Goal: Task Accomplishment & Management: Manage account settings

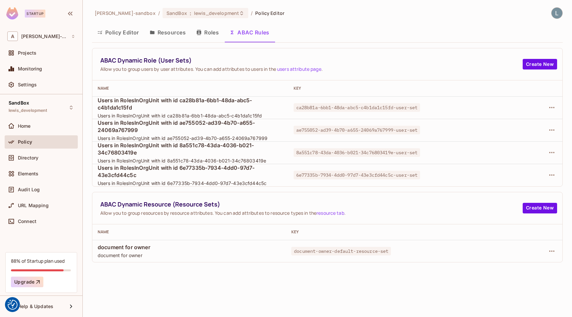
click at [241, 280] on div "alex-trustflight-sandbox / SandBox : lewis_development / Policy Editor Policy E…" at bounding box center [327, 158] width 489 height 317
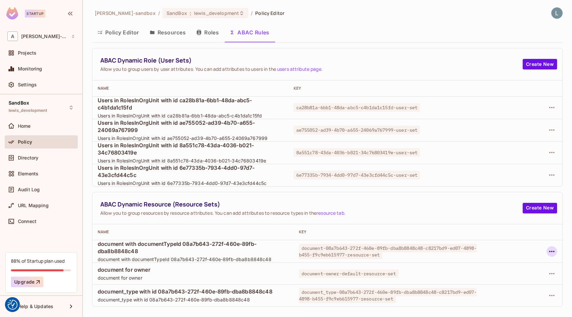
click at [552, 253] on icon "button" at bounding box center [552, 251] width 8 height 8
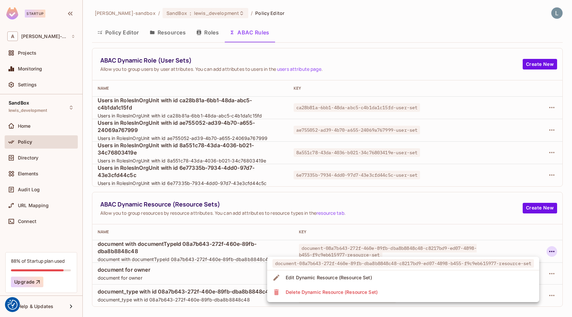
click at [464, 274] on li "Edit Dynamic Resource (Resource Set)" at bounding box center [403, 277] width 272 height 15
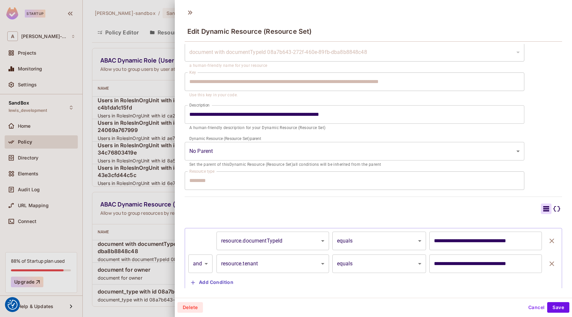
scroll to position [22, 0]
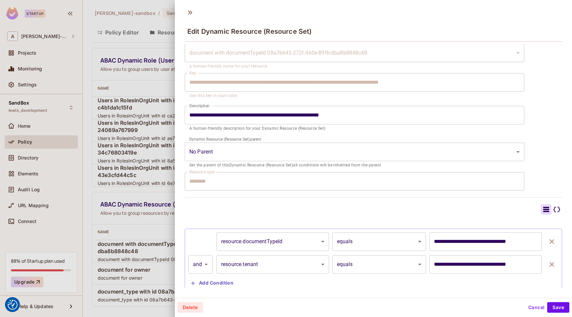
click at [82, 181] on div at bounding box center [286, 158] width 572 height 317
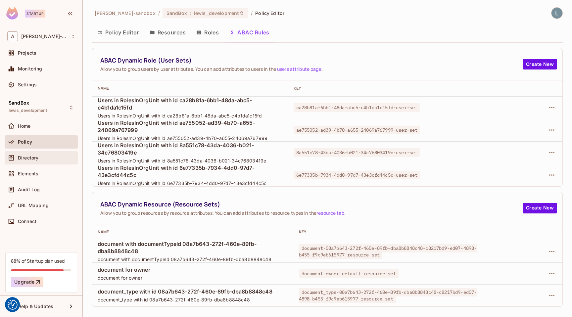
click at [39, 157] on div "Directory" at bounding box center [46, 157] width 57 height 5
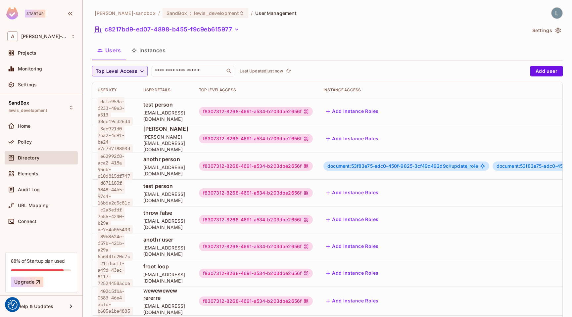
click at [149, 50] on button "Instances" at bounding box center [148, 50] width 45 height 17
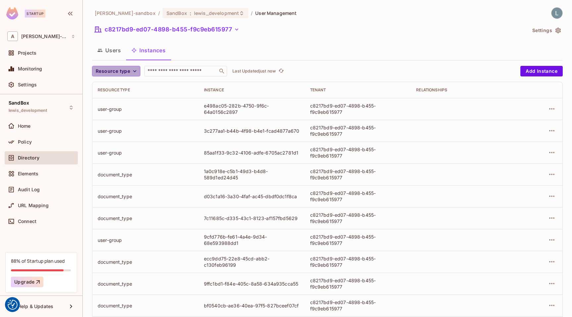
click at [116, 70] on span "Resource type" at bounding box center [113, 71] width 34 height 8
click at [114, 98] on span "document" at bounding box center [114, 100] width 34 height 6
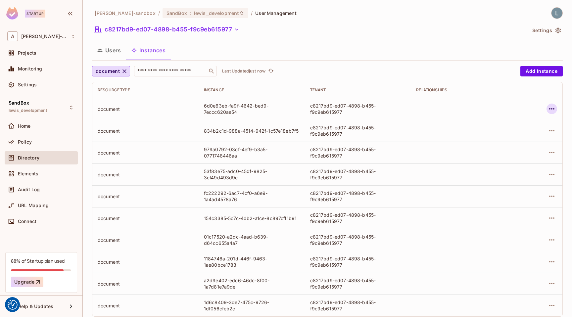
click at [551, 111] on icon "button" at bounding box center [552, 109] width 8 height 8
click at [495, 137] on div "Edit Attributes" at bounding box center [503, 138] width 33 height 7
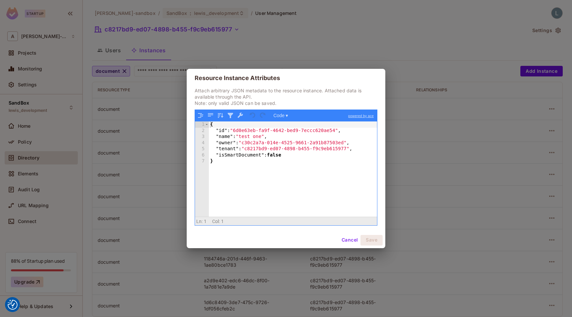
click at [156, 138] on div "Resource Instance Attributes Attach arbitrary JSON metadata to the resource ins…" at bounding box center [286, 158] width 572 height 317
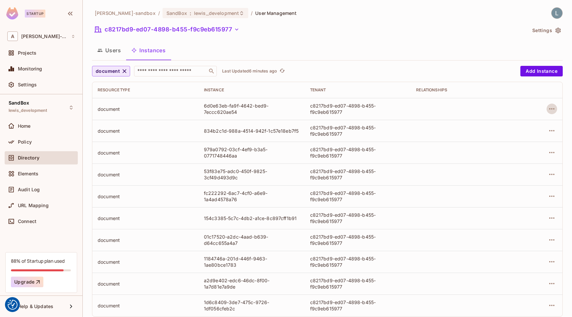
click at [126, 71] on icon "button" at bounding box center [124, 71] width 7 height 7
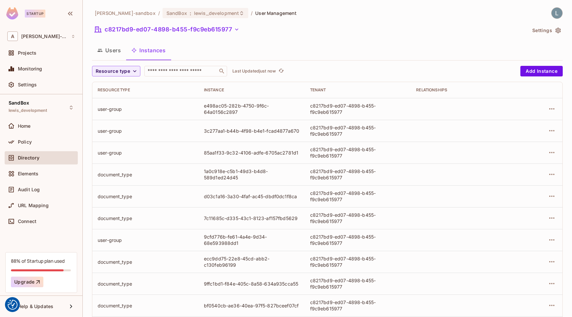
click at [119, 69] on span "Resource type" at bounding box center [113, 71] width 34 height 8
click at [116, 84] on span "document_type" at bounding box center [114, 86] width 34 height 6
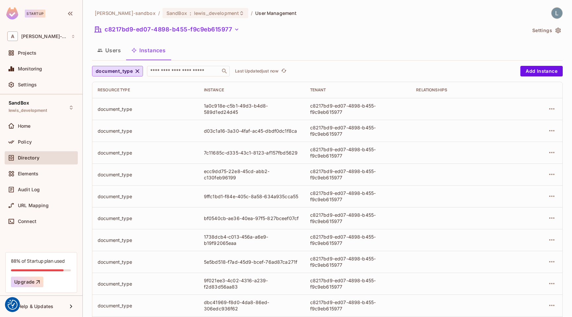
click at [553, 115] on td at bounding box center [539, 109] width 45 height 22
click at [553, 111] on icon "button" at bounding box center [552, 109] width 8 height 8
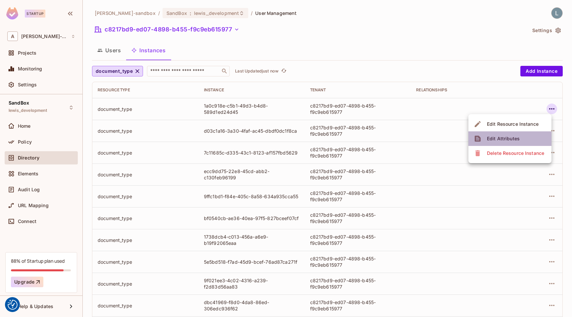
click at [518, 134] on span "Edit Attributes" at bounding box center [503, 138] width 37 height 11
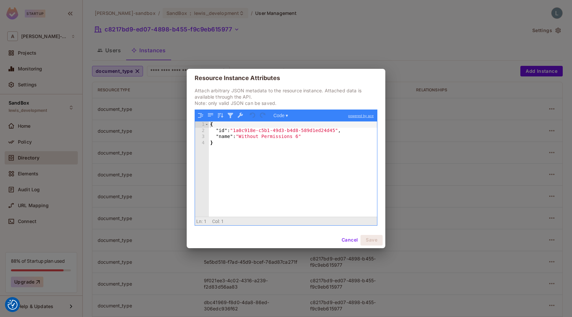
click at [445, 156] on div "Resource Instance Attributes Attach arbitrary JSON metadata to the resource ins…" at bounding box center [286, 158] width 572 height 317
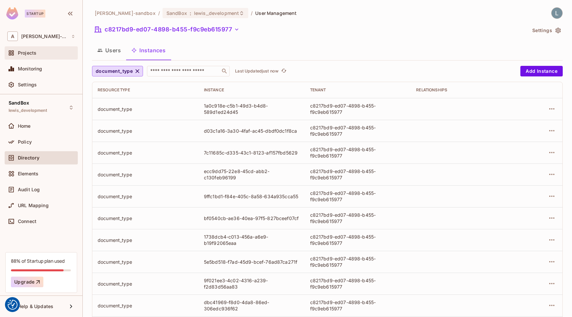
click at [35, 53] on span "Projects" at bounding box center [27, 52] width 19 height 5
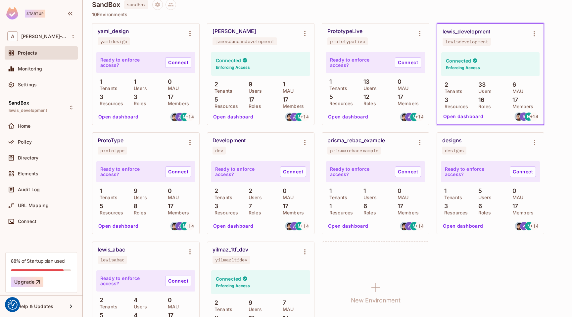
scroll to position [197, 0]
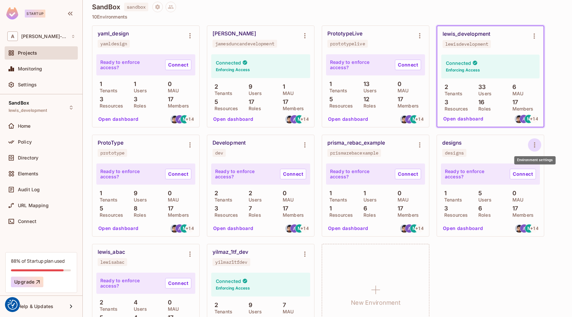
click at [535, 146] on icon "Environment settings" at bounding box center [534, 145] width 8 height 8
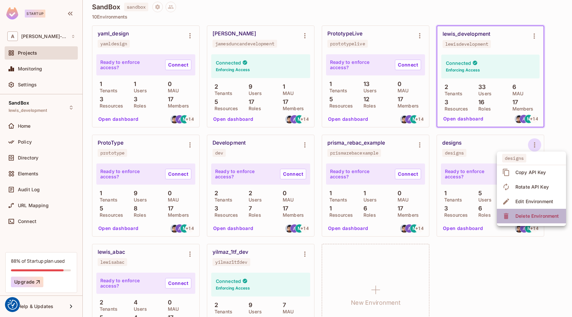
click at [533, 216] on div "Delete Environment" at bounding box center [536, 216] width 43 height 7
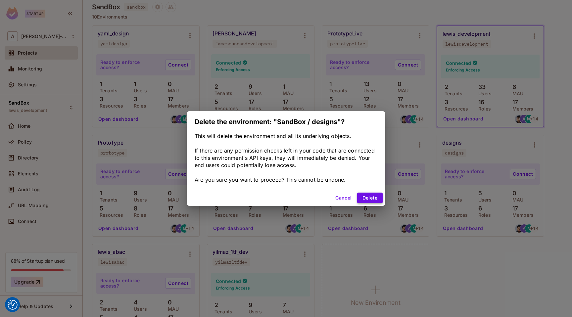
click at [368, 198] on button "Delete" at bounding box center [369, 198] width 25 height 11
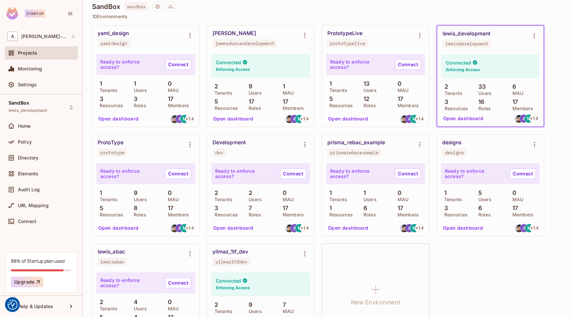
scroll to position [132, 0]
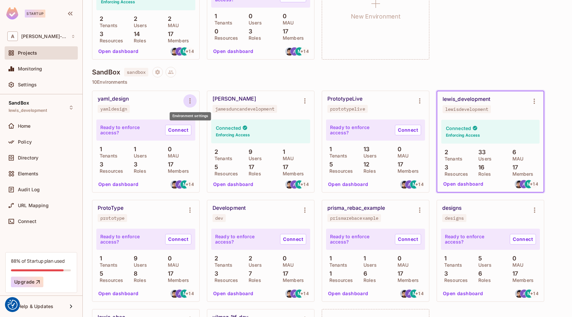
click at [190, 100] on icon "Environment settings" at bounding box center [190, 101] width 8 height 8
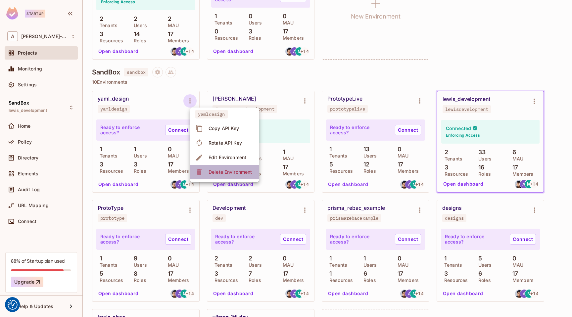
click at [215, 170] on div "Delete Environment" at bounding box center [229, 172] width 43 height 7
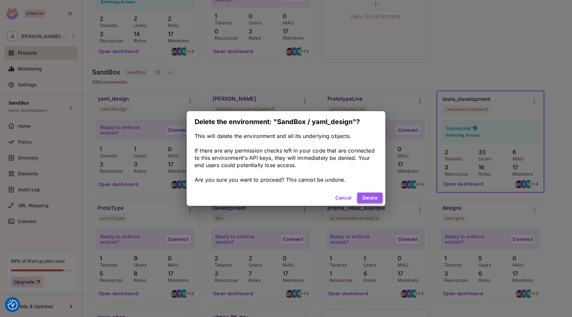
click at [365, 196] on button "Delete" at bounding box center [369, 198] width 25 height 11
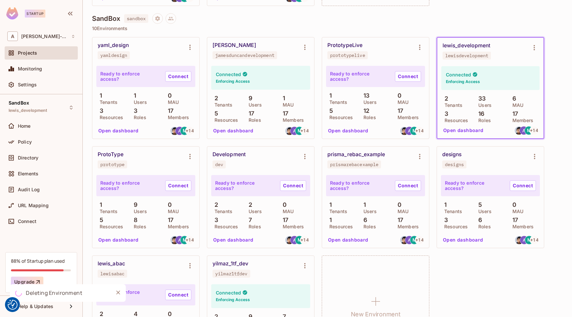
scroll to position [106, 0]
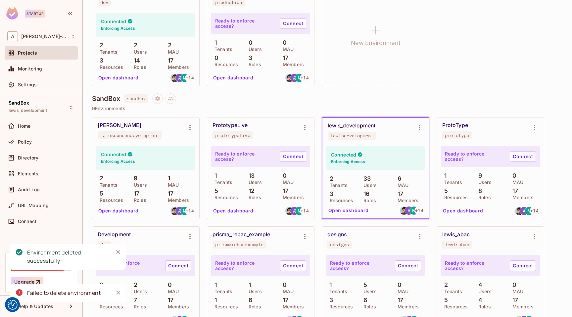
click at [121, 253] on icon "Close" at bounding box center [118, 252] width 7 height 7
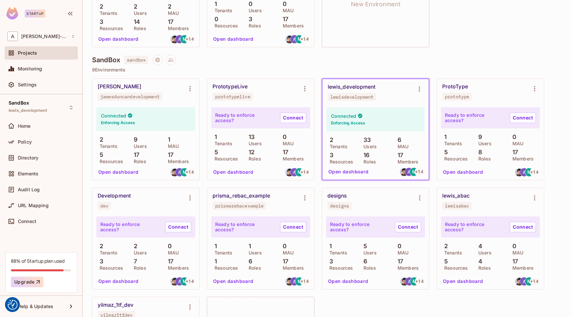
scroll to position [149, 0]
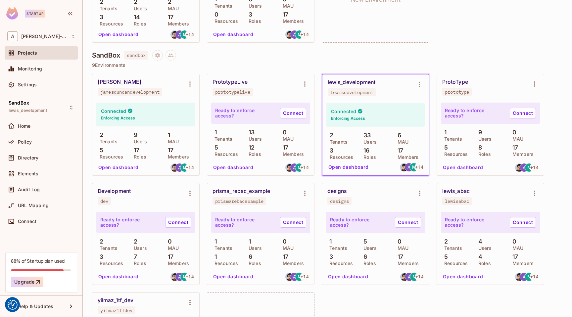
click at [340, 168] on button "Open dashboard" at bounding box center [349, 167] width 46 height 11
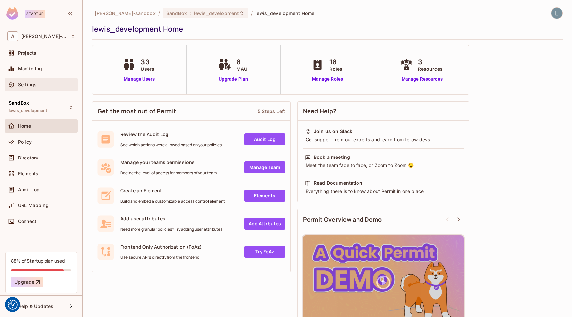
click at [40, 82] on div "Settings" at bounding box center [41, 85] width 68 height 8
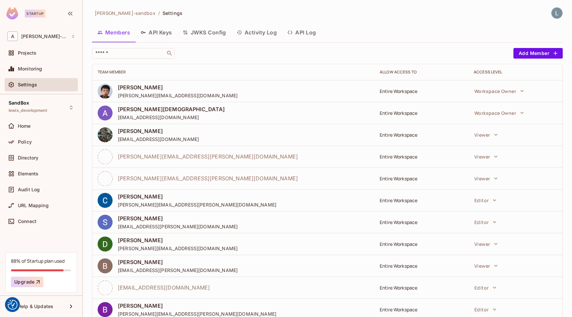
click at [308, 34] on button "API Log" at bounding box center [301, 32] width 39 height 17
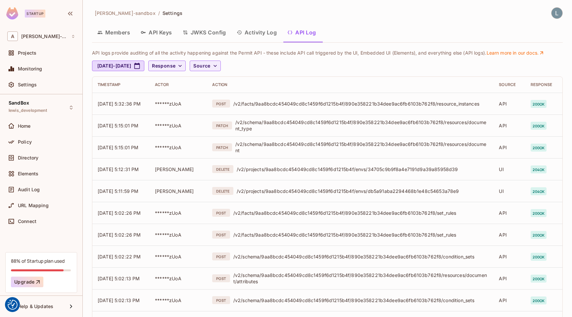
click at [267, 31] on button "Activity Log" at bounding box center [256, 32] width 51 height 17
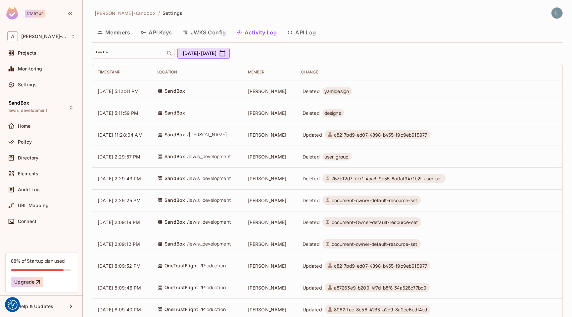
click at [304, 28] on button "API Log" at bounding box center [301, 32] width 39 height 17
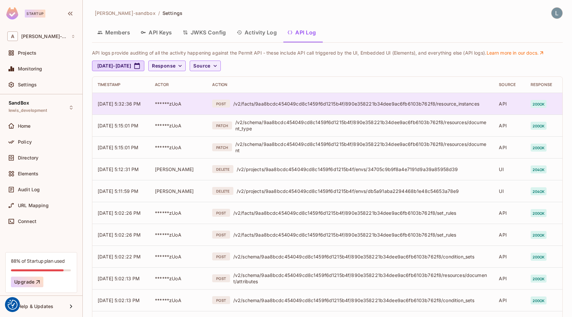
click at [339, 101] on div "/v2/facts/9aa8bcdc454049cd8c1459f6d1215b4f/890e358221b34dee9ac6fb6103b762f8/res…" at bounding box center [360, 104] width 255 height 6
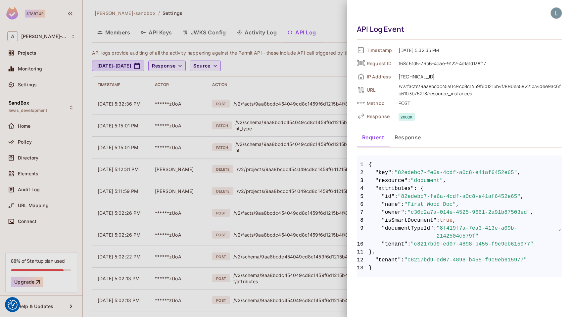
click at [152, 39] on div at bounding box center [286, 158] width 572 height 317
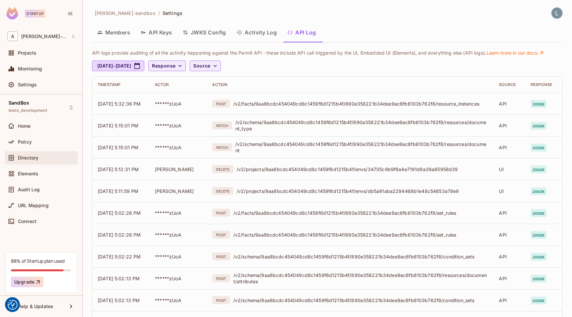
click at [44, 164] on div "Directory" at bounding box center [41, 157] width 73 height 13
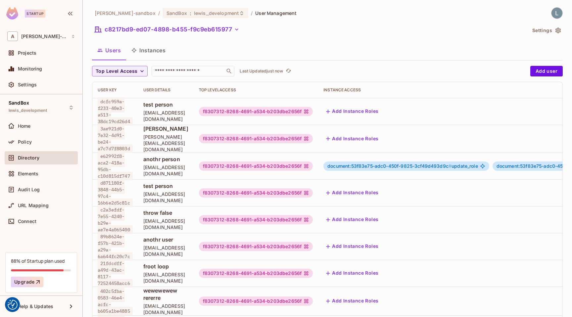
click at [152, 52] on button "Instances" at bounding box center [148, 50] width 45 height 17
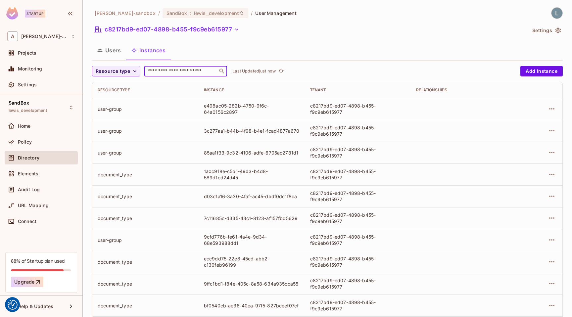
click at [182, 70] on input "text" at bounding box center [180, 71] width 69 height 7
paste input "**********"
type input "**********"
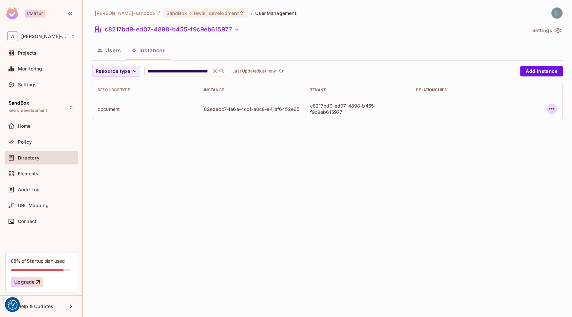
click at [551, 107] on icon "button" at bounding box center [552, 109] width 8 height 8
click at [515, 140] on div "Edit Attributes" at bounding box center [503, 138] width 33 height 7
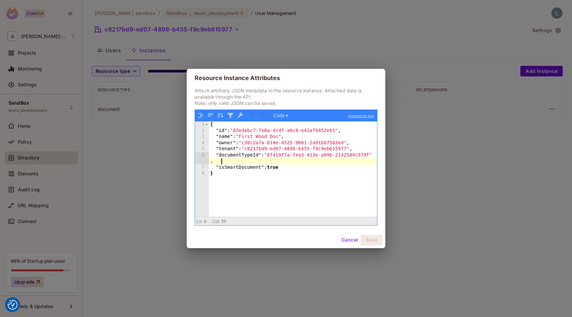
click at [222, 163] on div "{ "id" : "82edebc7-fe6a-4cdf-a0c8-e41af6452e65" , "name" : "First Wood Doc" , "…" at bounding box center [293, 174] width 168 height 107
click at [382, 158] on div "Attach arbitrary JSON metadata to the resource instance. Attached data is avail…" at bounding box center [286, 159] width 199 height 145
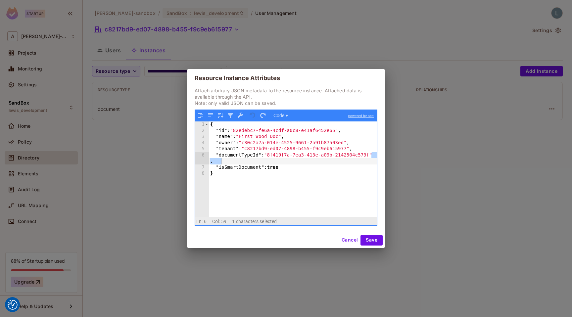
click at [330, 167] on div "{ "id" : "82edebc7-fe6a-4cdf-a0c8-e41af6452e65" , "name" : "First Wood Doc" , "…" at bounding box center [293, 174] width 168 height 107
click at [348, 240] on button "Cancel" at bounding box center [350, 240] width 22 height 11
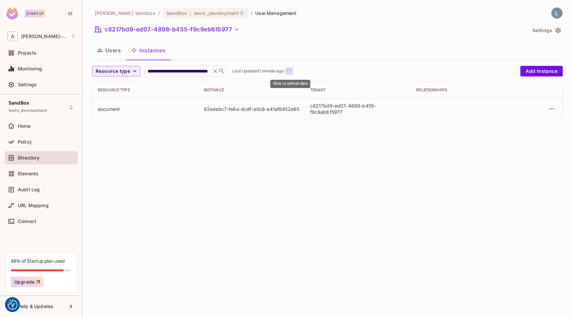
click at [292, 69] on icon "refresh" at bounding box center [289, 71] width 6 height 6
click at [278, 71] on button "Click to refresh data" at bounding box center [281, 71] width 8 height 8
click at [552, 109] on icon "button" at bounding box center [551, 108] width 5 height 1
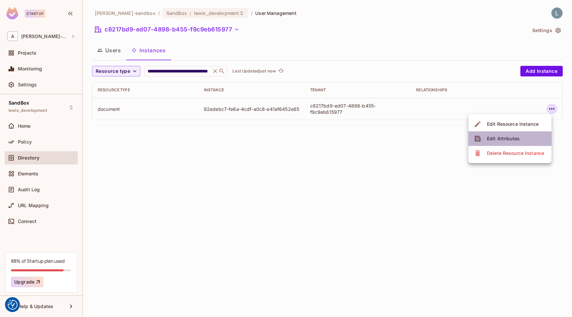
click at [497, 136] on div "Edit Attributes" at bounding box center [503, 138] width 33 height 7
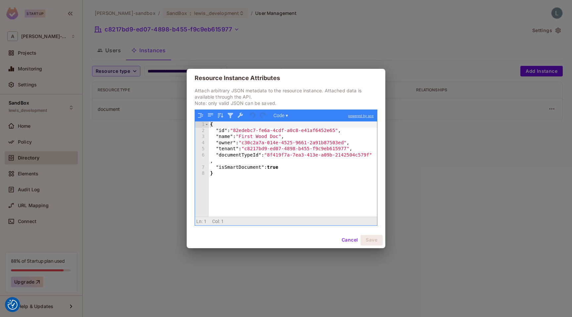
click at [350, 242] on button "Cancel" at bounding box center [350, 240] width 22 height 11
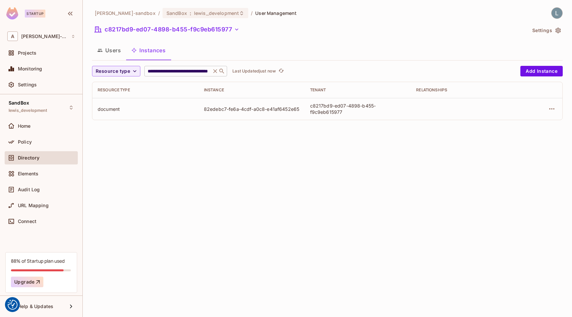
click at [172, 69] on input "**********" at bounding box center [177, 71] width 63 height 7
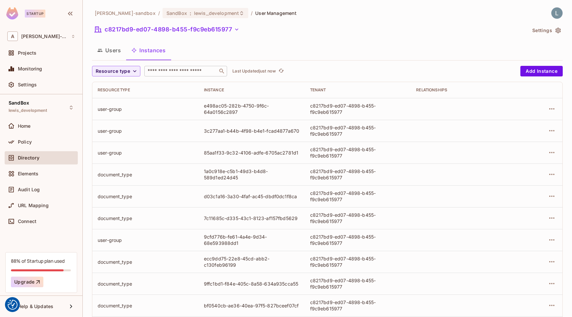
click at [179, 70] on input "text" at bounding box center [180, 71] width 69 height 7
paste input "**********"
type input "**********"
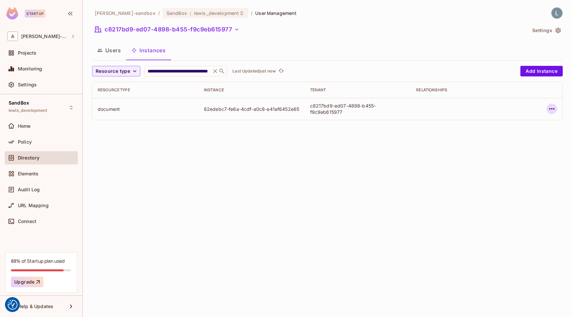
click at [555, 111] on icon "button" at bounding box center [552, 109] width 8 height 8
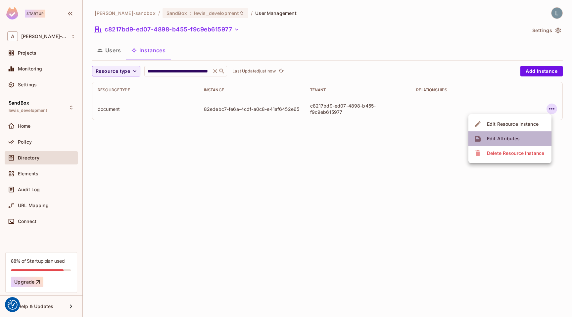
click at [501, 140] on div "Edit Attributes" at bounding box center [503, 138] width 33 height 7
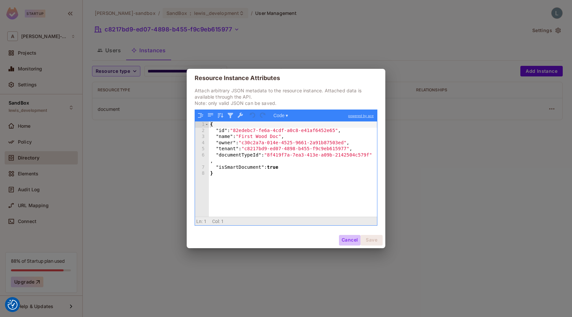
click at [349, 242] on button "Cancel" at bounding box center [350, 240] width 22 height 11
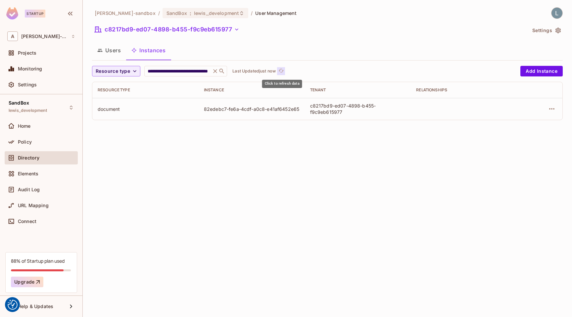
click at [280, 71] on icon "refresh" at bounding box center [281, 71] width 6 height 6
click at [552, 110] on icon "button" at bounding box center [552, 109] width 8 height 8
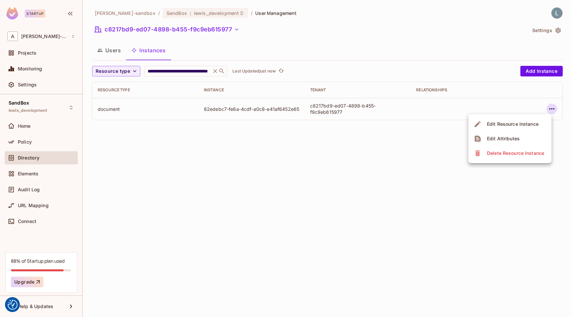
click at [524, 134] on li "Edit Attributes" at bounding box center [509, 138] width 83 height 15
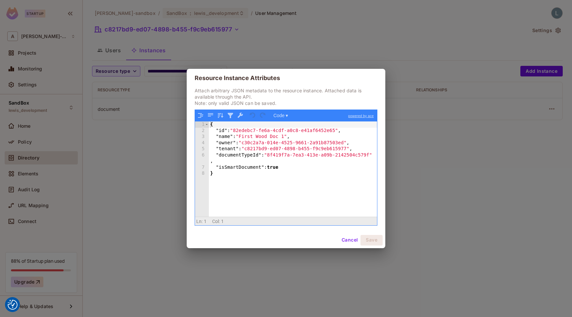
click at [272, 34] on div "Resource Instance Attributes Attach arbitrary JSON metadata to the resource ins…" at bounding box center [286, 158] width 572 height 317
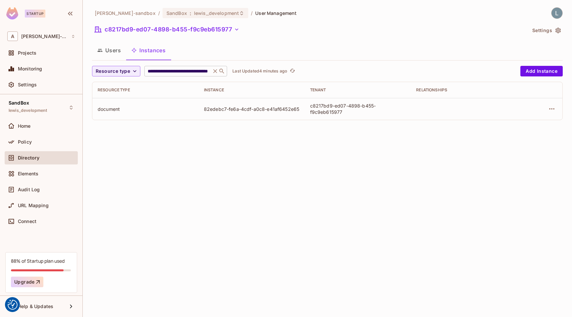
click at [178, 73] on input "**********" at bounding box center [177, 71] width 63 height 7
paste input "text"
type input "**********"
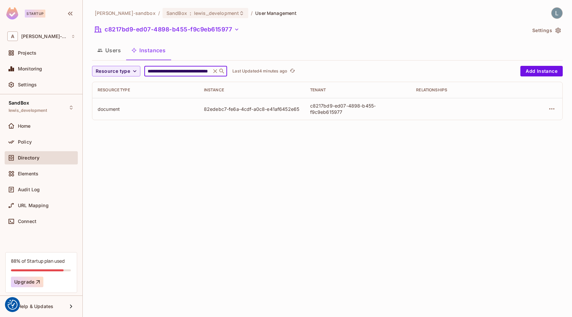
scroll to position [0, 33]
click at [552, 110] on icon "button" at bounding box center [551, 108] width 5 height 1
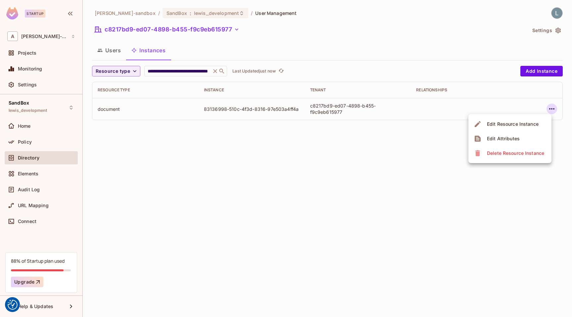
click at [498, 136] on div "Edit Attributes" at bounding box center [503, 138] width 33 height 7
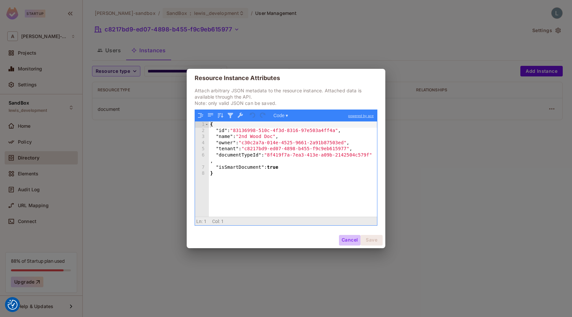
click at [346, 237] on button "Cancel" at bounding box center [350, 240] width 22 height 11
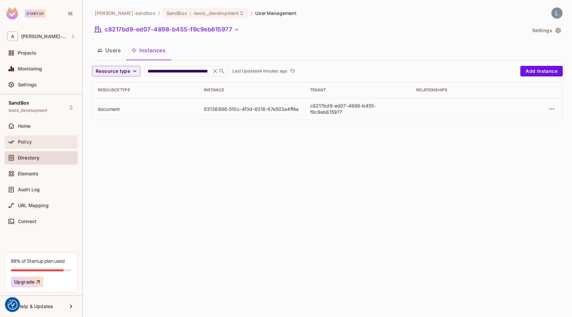
click at [38, 139] on div "Policy" at bounding box center [46, 141] width 57 height 5
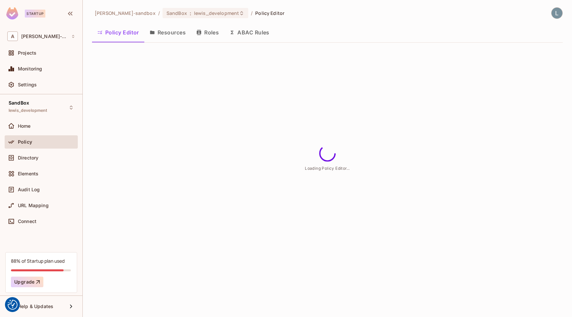
click at [253, 35] on button "ABAC Rules" at bounding box center [249, 32] width 51 height 17
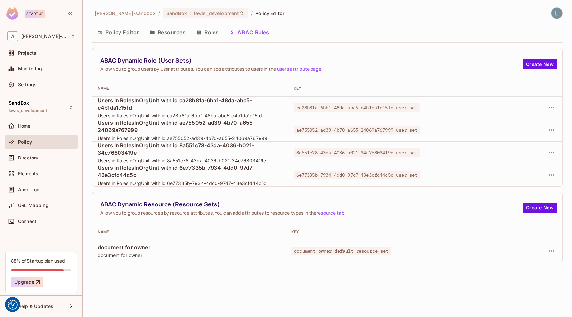
click at [260, 273] on div "alex-trustflight-sandbox / SandBox : lewis_development / Policy Editor Policy E…" at bounding box center [327, 158] width 489 height 317
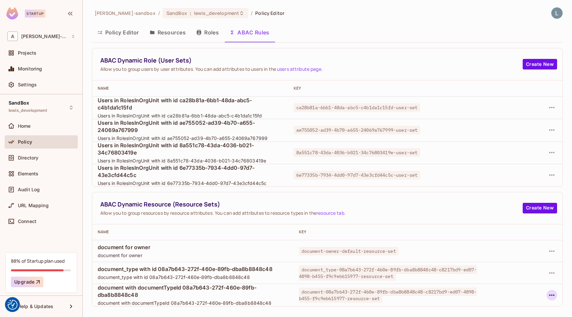
click at [551, 293] on icon "button" at bounding box center [552, 295] width 8 height 8
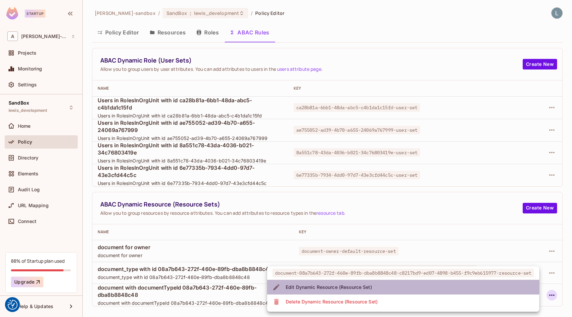
click at [505, 290] on li "Edit Dynamic Resource (Resource Set)" at bounding box center [403, 287] width 272 height 15
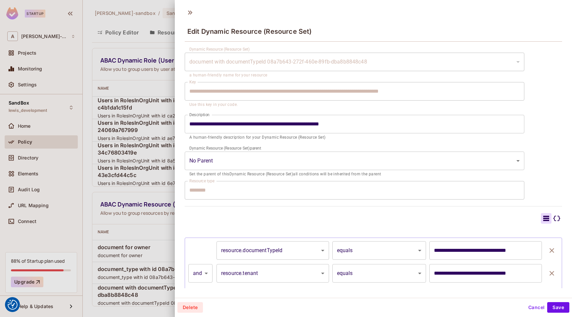
scroll to position [13, 0]
